Goal: Information Seeking & Learning: Learn about a topic

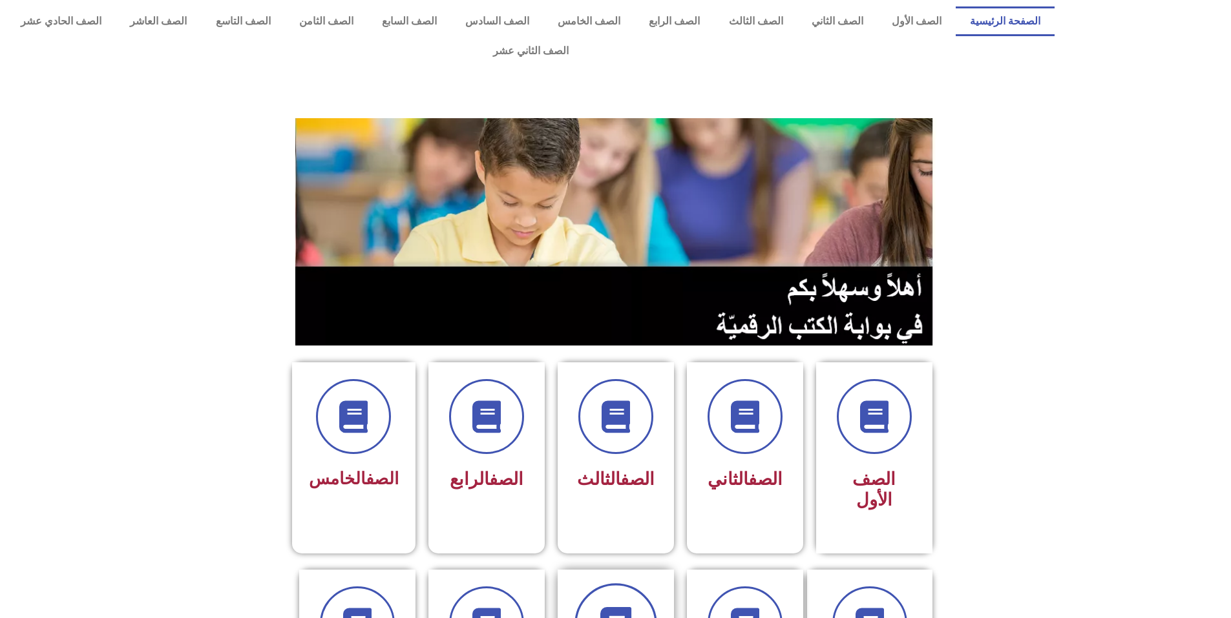
click at [599, 607] on icon at bounding box center [616, 625] width 36 height 36
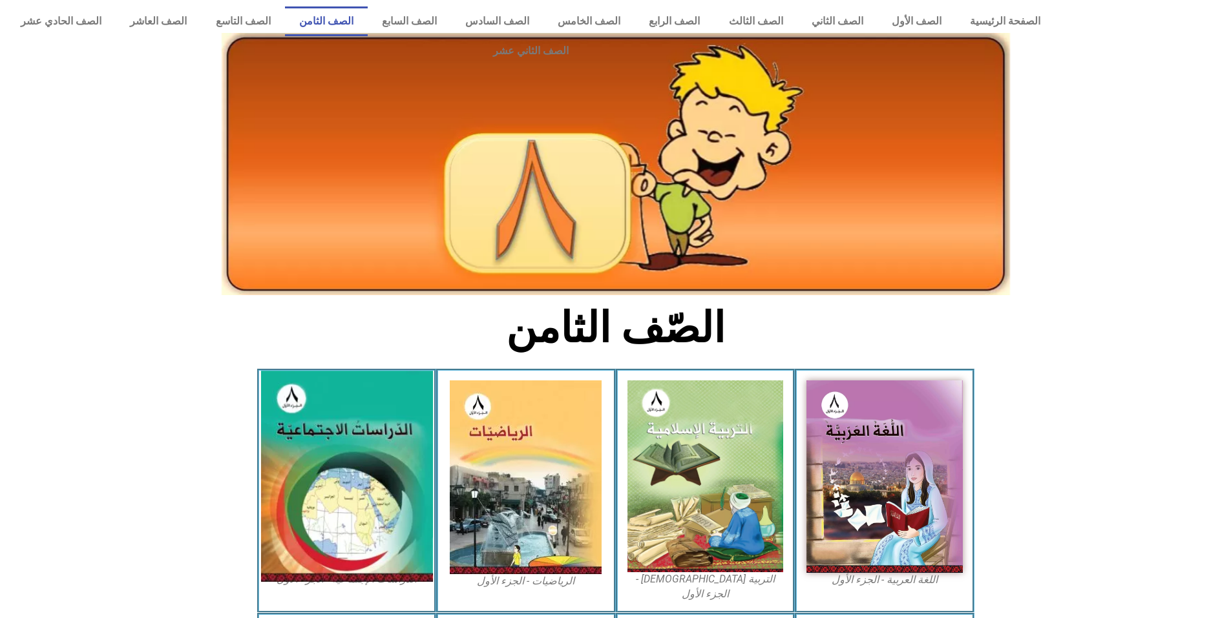
click at [295, 470] on img at bounding box center [346, 476] width 172 height 211
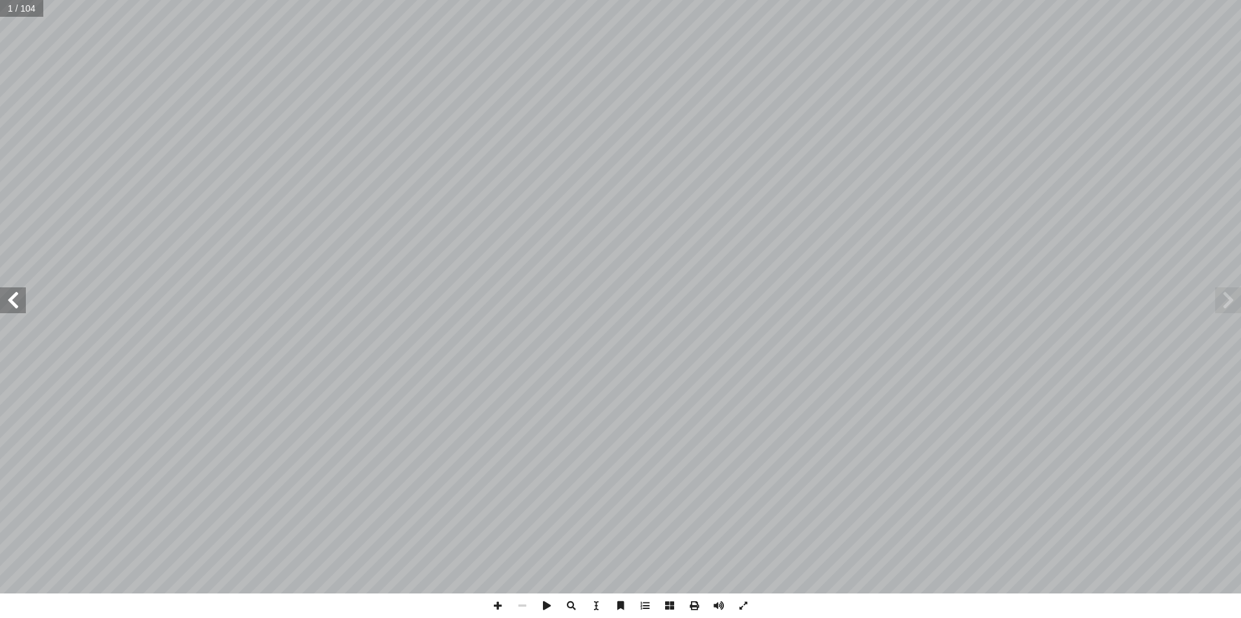
click at [10, 306] on span at bounding box center [13, 301] width 26 height 26
click at [8, 306] on span at bounding box center [13, 301] width 26 height 26
click at [6, 305] on span at bounding box center [13, 301] width 26 height 26
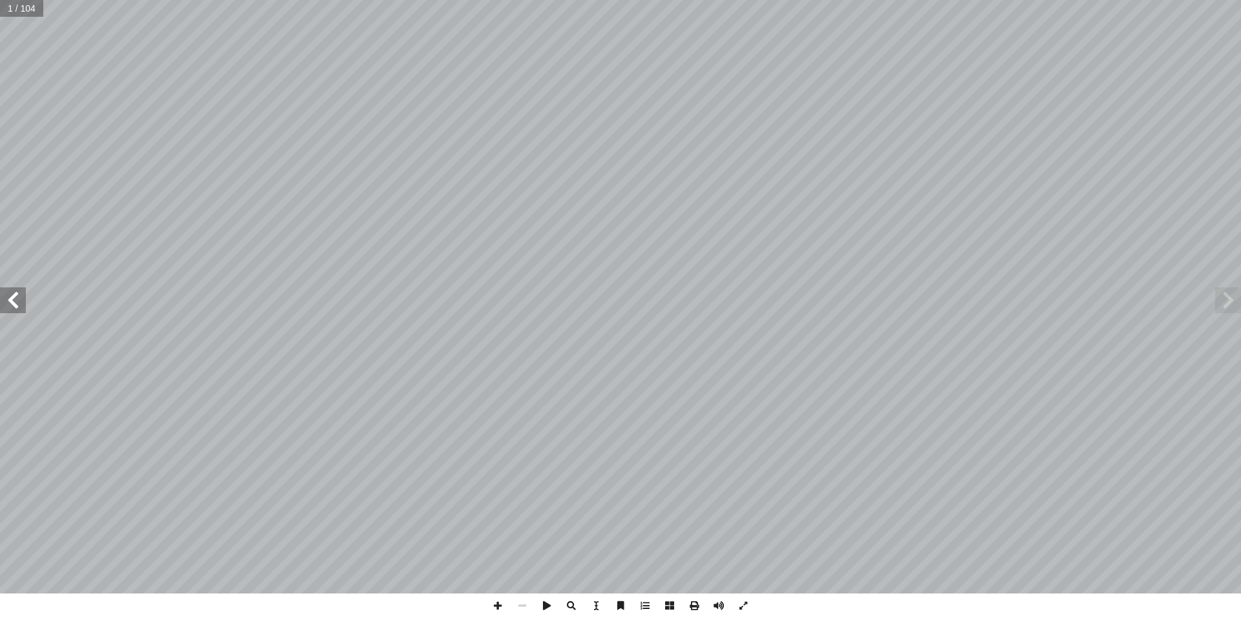
click at [6, 305] on span at bounding box center [13, 301] width 26 height 26
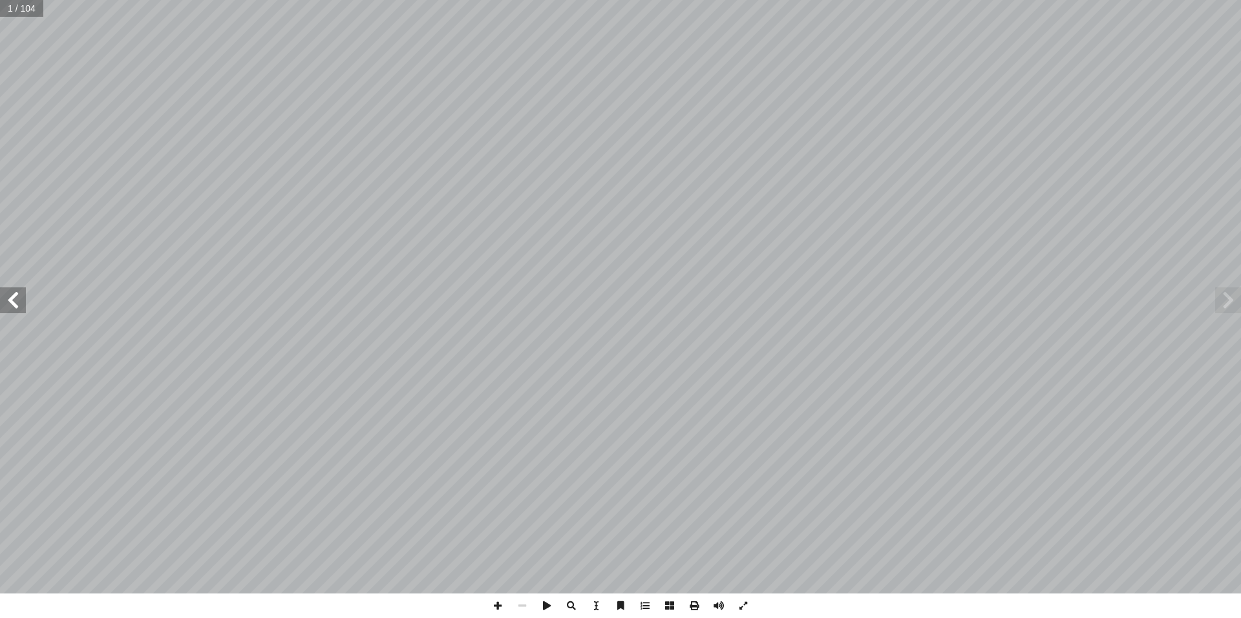
click at [6, 305] on span at bounding box center [13, 301] width 26 height 26
click at [9, 306] on span at bounding box center [13, 301] width 26 height 26
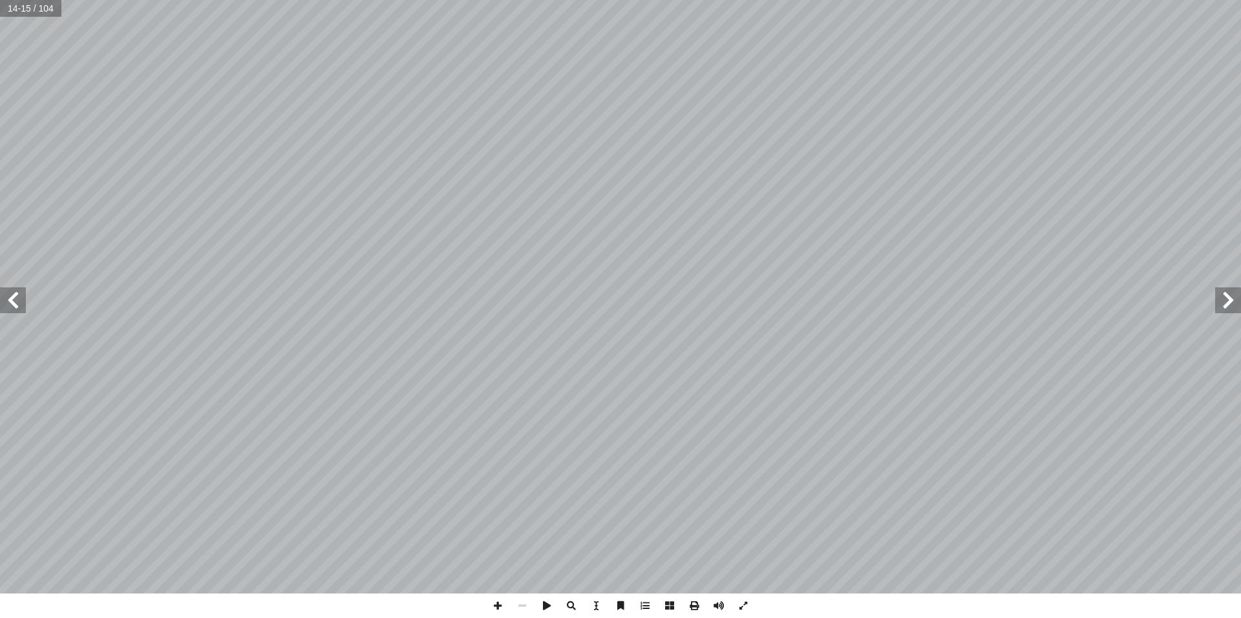
click at [9, 306] on span at bounding box center [13, 301] width 26 height 26
click at [12, 301] on span at bounding box center [13, 301] width 26 height 26
click at [1223, 301] on span at bounding box center [1228, 301] width 26 height 26
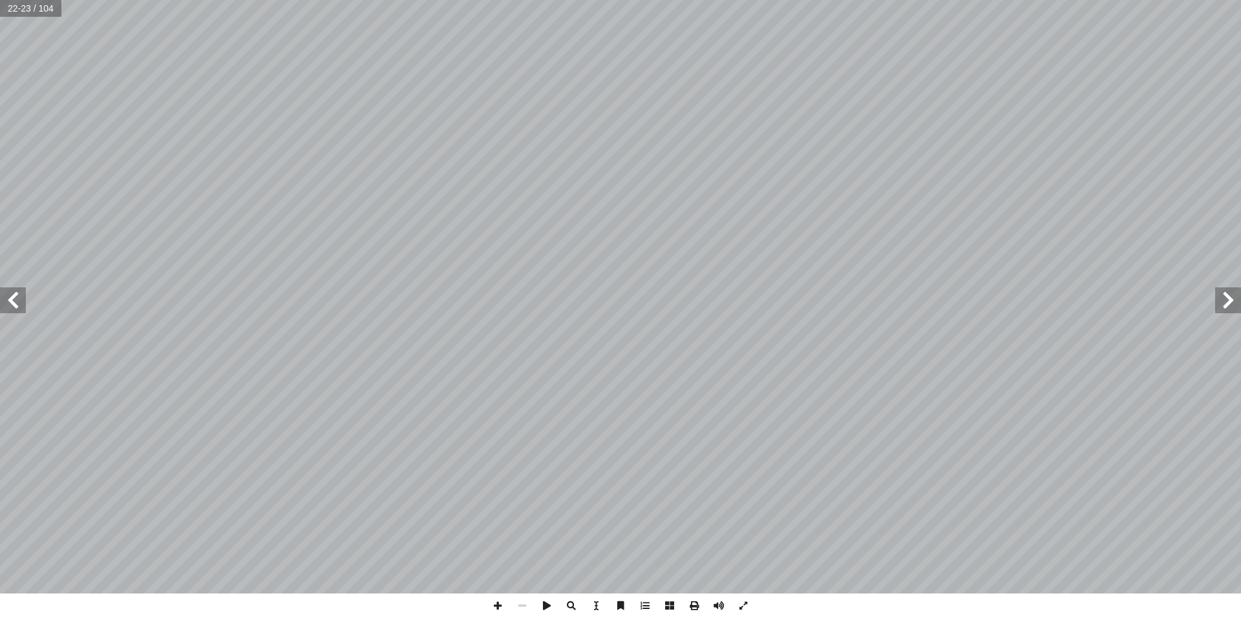
click at [1223, 301] on span at bounding box center [1228, 301] width 26 height 26
click at [496, 602] on span at bounding box center [497, 606] width 25 height 25
click at [505, 602] on span at bounding box center [497, 606] width 25 height 25
click at [16, 302] on span at bounding box center [13, 301] width 26 height 26
click at [11, 292] on span at bounding box center [13, 301] width 26 height 26
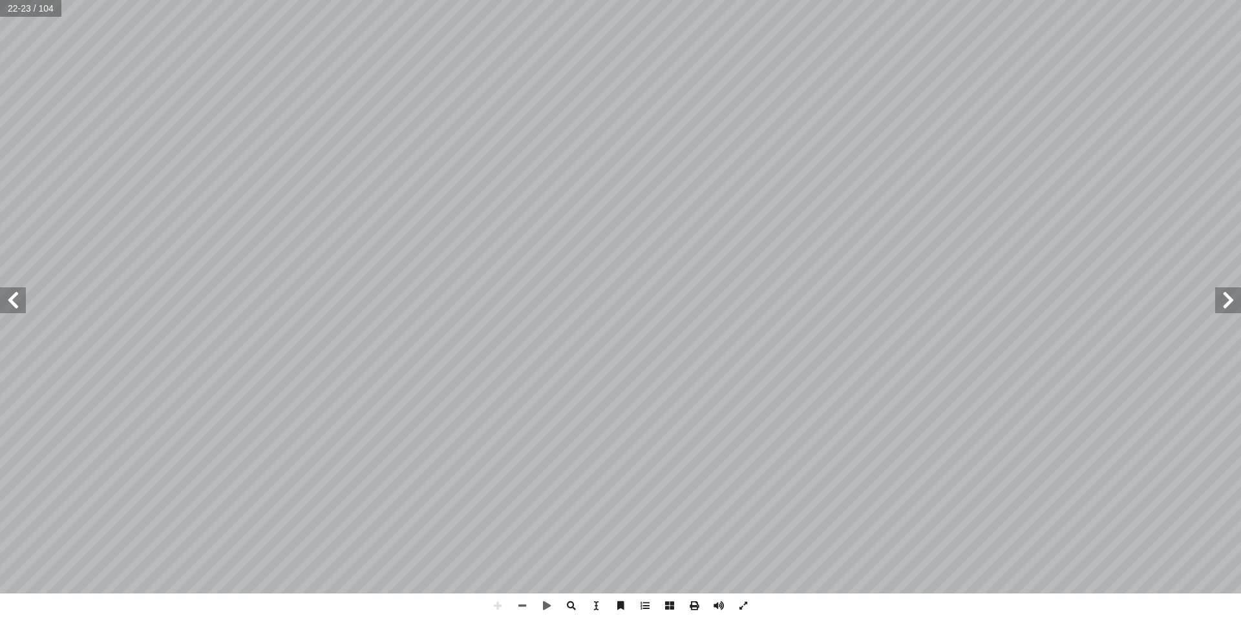
click at [1220, 303] on span at bounding box center [1228, 301] width 26 height 26
click at [1231, 308] on span at bounding box center [1228, 301] width 26 height 26
click at [8, 307] on span at bounding box center [13, 301] width 26 height 26
click at [1228, 305] on span at bounding box center [1228, 301] width 26 height 26
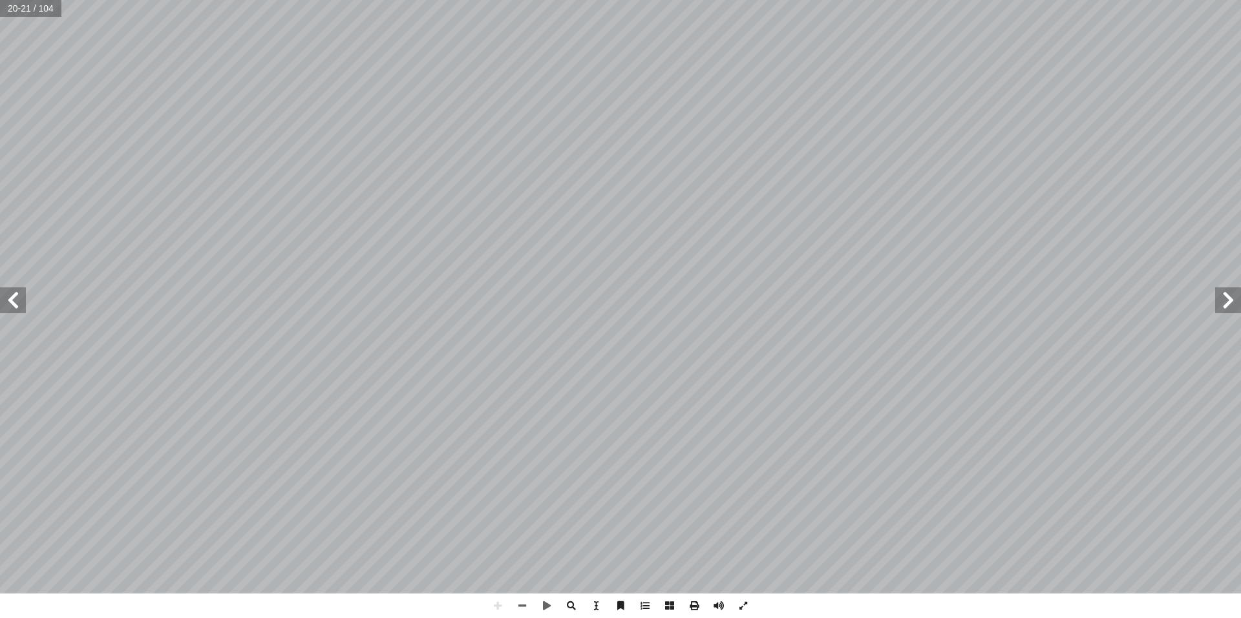
click at [18, 306] on span at bounding box center [13, 301] width 26 height 26
click at [1224, 298] on span at bounding box center [1228, 301] width 26 height 26
click at [540, 606] on span at bounding box center [546, 606] width 25 height 25
click at [542, 608] on span at bounding box center [546, 606] width 25 height 25
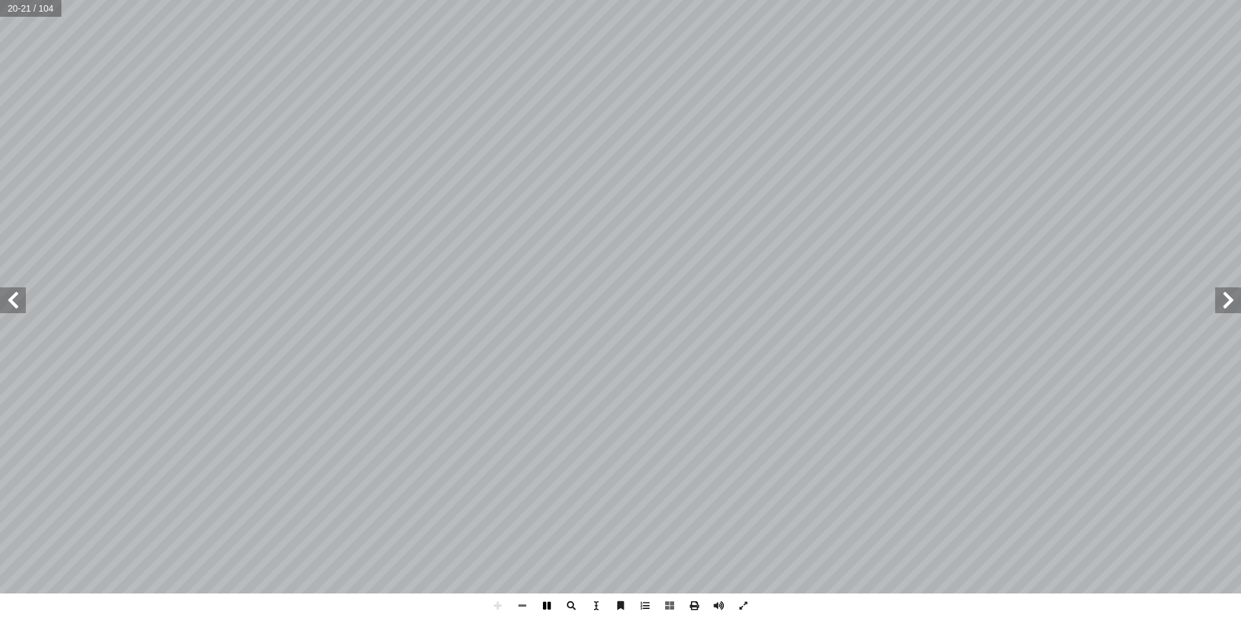
click at [542, 608] on span at bounding box center [546, 606] width 25 height 25
